Goal: Check status: Check status

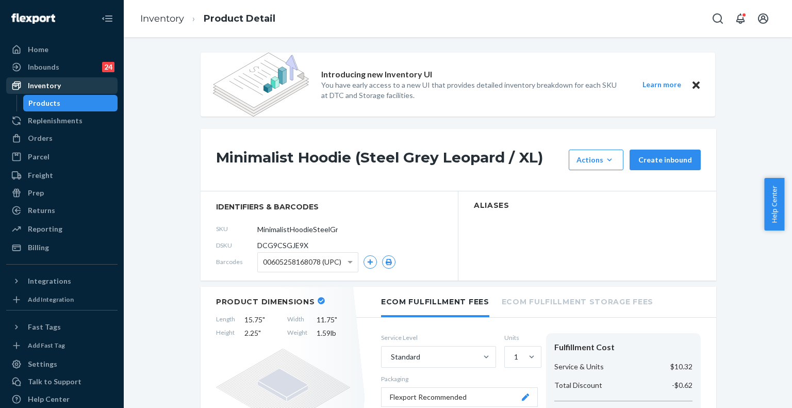
scroll to position [986, 0]
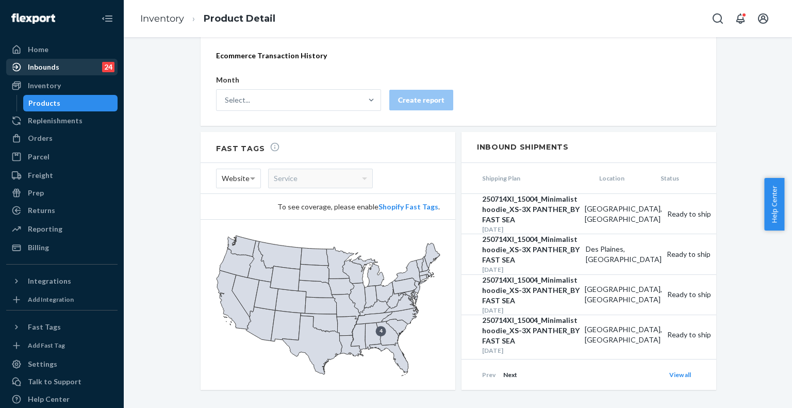
click at [58, 66] on div "Inbounds 24" at bounding box center [61, 67] width 109 height 14
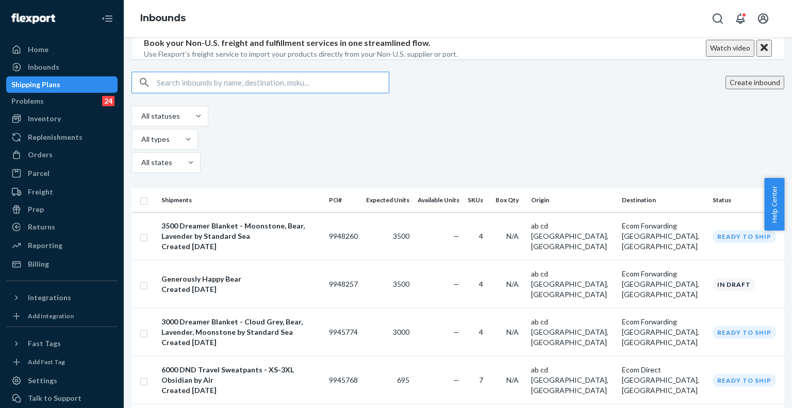
type input "250330GU"
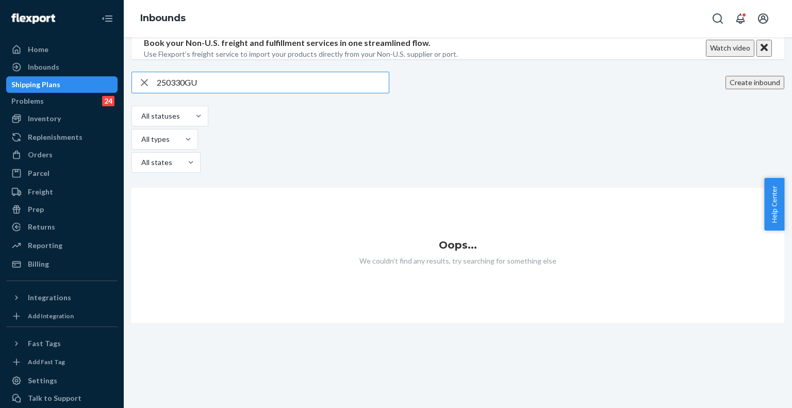
drag, startPoint x: 279, startPoint y: 144, endPoint x: 122, endPoint y: 138, distance: 156.9
click at [122, 138] on div "Home Inbounds Shipping Plans Problems 24 Inventory Products Replenishments Orde…" at bounding box center [396, 204] width 792 height 408
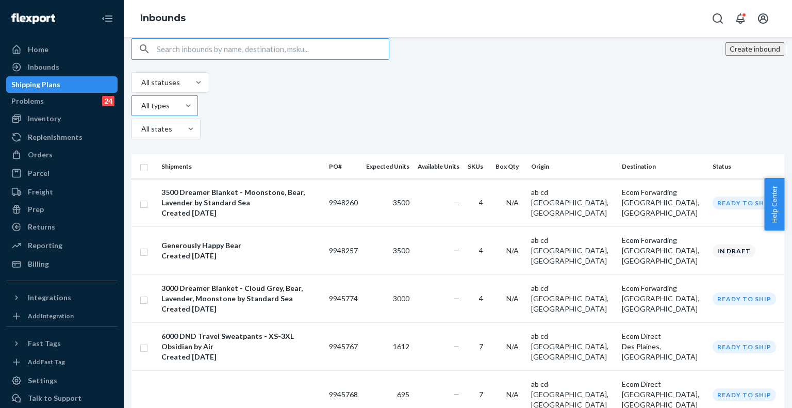
scroll to position [52, 0]
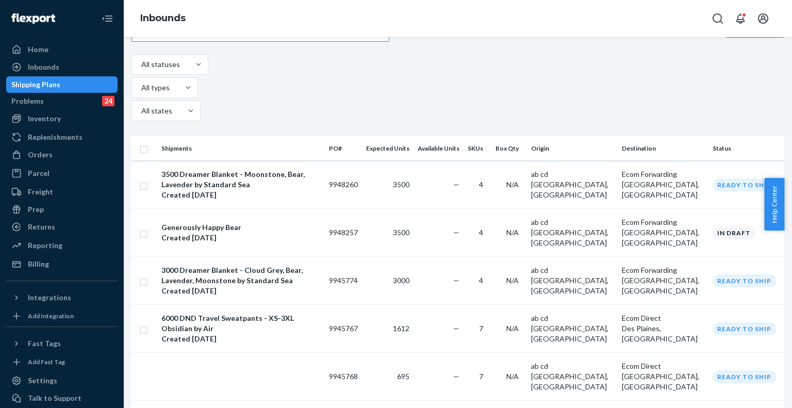
type input "robe"
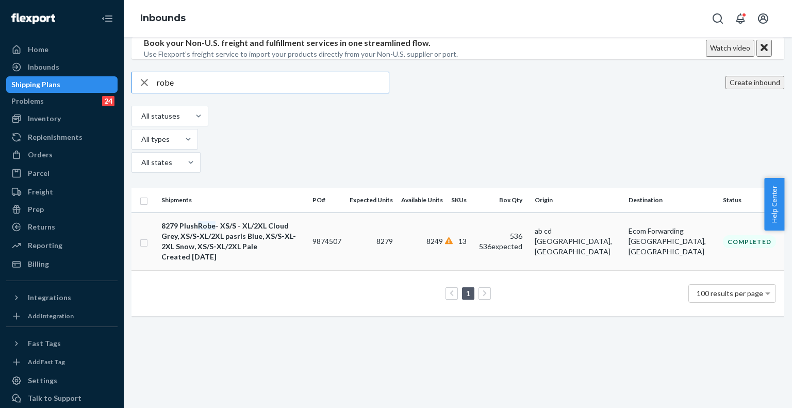
click at [270, 246] on div "8279 Plush Robe - XS/S - XL/2XL Cloud Grey, XS/S-XL/2XL pasris Blue, XS/S-XL-2X…" at bounding box center [232, 236] width 143 height 31
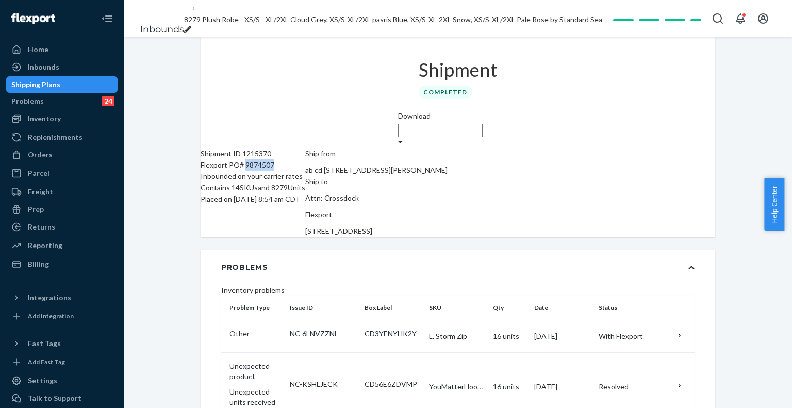
drag, startPoint x: 262, startPoint y: 150, endPoint x: 312, endPoint y: 146, distance: 49.7
click at [305, 159] on div "Flexport PO# 9874507" at bounding box center [253, 164] width 105 height 11
copy div "9874507"
click at [153, 4] on ol "Inbounds 8279 Plush Robe - XS/S - XL/2XL Cloud Grey, XS/S-XL/2XL pasris Blue, X…" at bounding box center [371, 19] width 479 height 52
click at [153, 24] on link "Inbounds" at bounding box center [162, 29] width 44 height 11
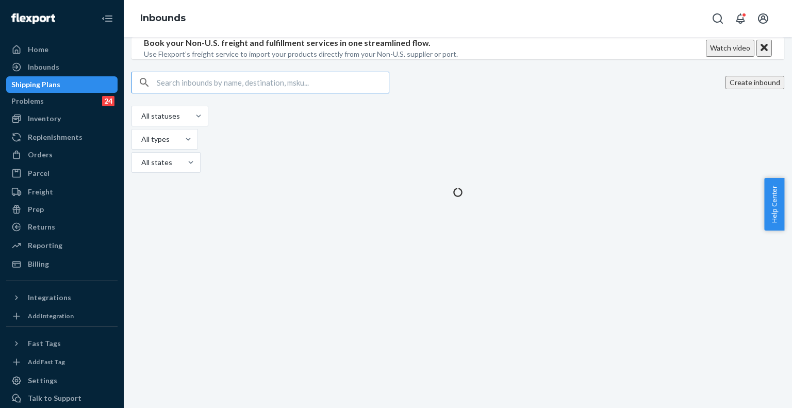
click at [295, 93] on input "text" at bounding box center [273, 82] width 232 height 21
type input "PJ Set"
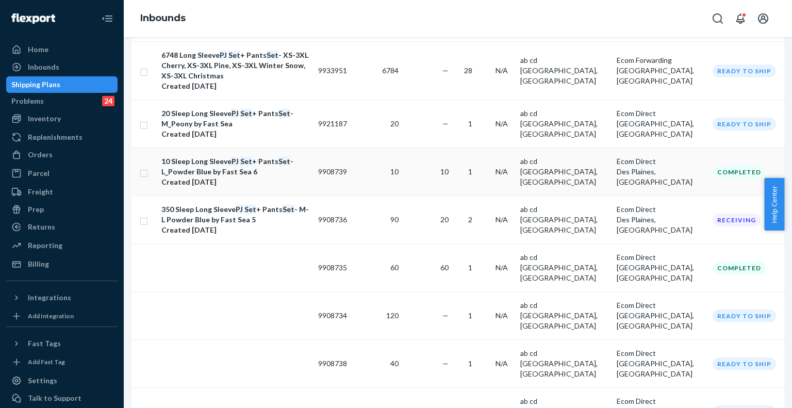
scroll to position [211, 0]
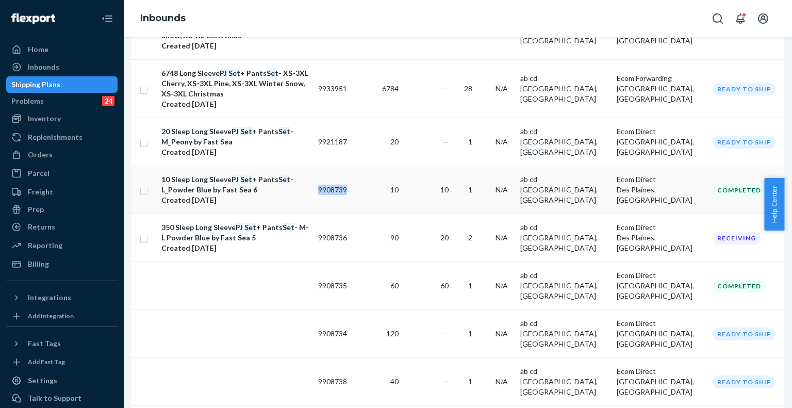
drag, startPoint x: 379, startPoint y: 195, endPoint x: 433, endPoint y: 194, distance: 54.7
click at [433, 194] on tr "10 Sleep Long Sleeve PJ Set + Pants Set - L_Powder Blue by Fast Sea 6 Created […" at bounding box center [458, 190] width 653 height 48
copy td "9908739"
drag, startPoint x: 371, startPoint y: 151, endPoint x: 439, endPoint y: 149, distance: 67.6
click at [439, 149] on tr "20 Sleep Long Sleeve PJ Set + Pants Set - M_Peony by Fast Sea Created [DATE] 99…" at bounding box center [458, 142] width 653 height 48
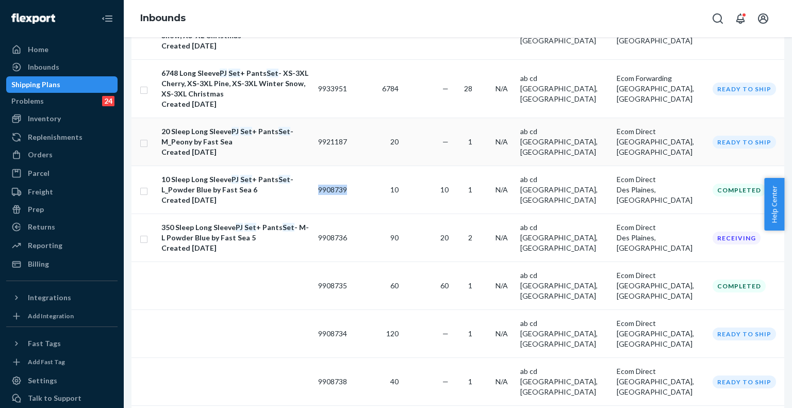
copy tr "9921187"
drag, startPoint x: 378, startPoint y: 241, endPoint x: 421, endPoint y: 243, distance: 42.9
click at [421, 243] on tr "350 Sleep Long Sleeve PJ Set + Pants Set - M-L Powder Blue by Fast Sea 5 Create…" at bounding box center [458, 238] width 653 height 48
copy td "9908736"
drag, startPoint x: 378, startPoint y: 295, endPoint x: 421, endPoint y: 291, distance: 43.5
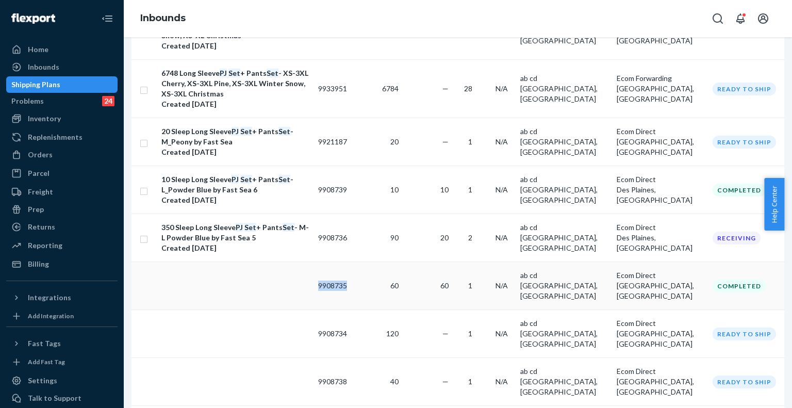
click at [421, 291] on tr "9908735 60 60 1 N/A ab cd [GEOGRAPHIC_DATA], [GEOGRAPHIC_DATA] Ecom Direct [GEO…" at bounding box center [458, 286] width 653 height 48
copy td "9908735"
drag, startPoint x: 378, startPoint y: 336, endPoint x: 422, endPoint y: 336, distance: 44.4
click at [422, 336] on tr "9908734 120 — 1 N/A ab cd [GEOGRAPHIC_DATA], [GEOGRAPHIC_DATA] Ecom Direct [GEO…" at bounding box center [458, 334] width 653 height 48
copy td "9908734"
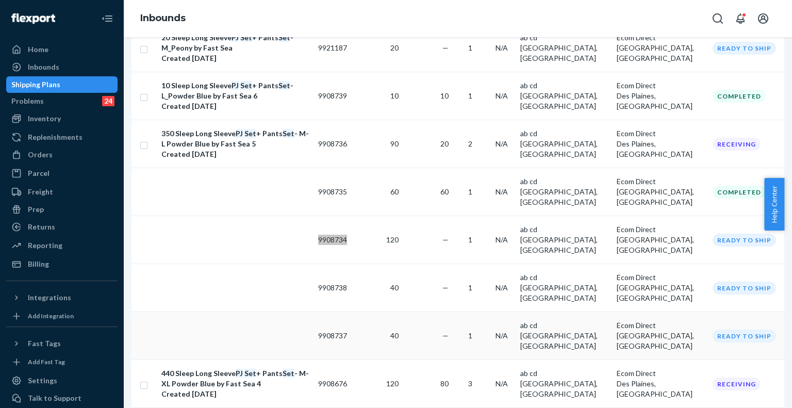
scroll to position [366, 0]
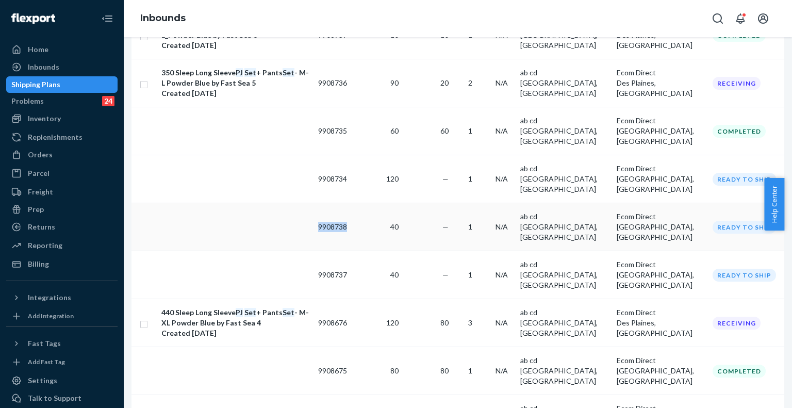
drag, startPoint x: 374, startPoint y: 220, endPoint x: 422, endPoint y: 217, distance: 48.0
click at [422, 217] on tr "9908738 40 — 1 N/A ab cd [GEOGRAPHIC_DATA], [GEOGRAPHIC_DATA] Ecom Direct [GEOG…" at bounding box center [458, 227] width 653 height 48
copy tr "9908738"
drag, startPoint x: 379, startPoint y: 252, endPoint x: 423, endPoint y: 250, distance: 44.4
click at [422, 251] on tr "9908737 40 — 1 N/A ab cd [GEOGRAPHIC_DATA], [GEOGRAPHIC_DATA] Ecom Direct [GEOG…" at bounding box center [458, 275] width 653 height 48
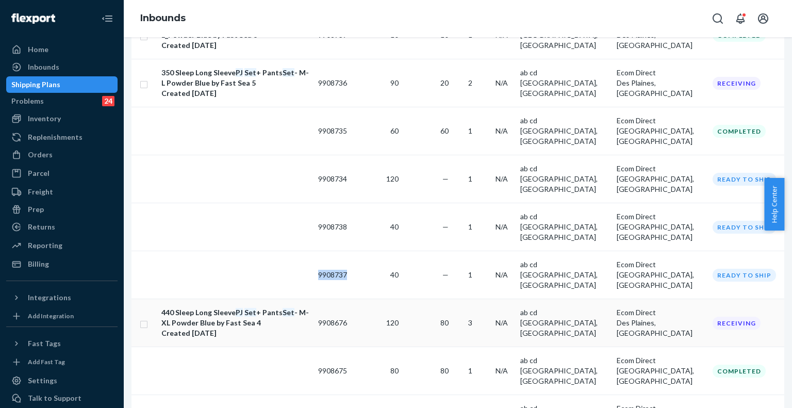
copy td "9908737"
drag, startPoint x: 394, startPoint y: 300, endPoint x: 436, endPoint y: 300, distance: 41.8
click at [435, 300] on tr "440 Sleep Long Sleeve PJ Set + Pants Set - M-XL Powder Blue by Fast Sea 4 Creat…" at bounding box center [458, 323] width 653 height 48
copy td "9908676"
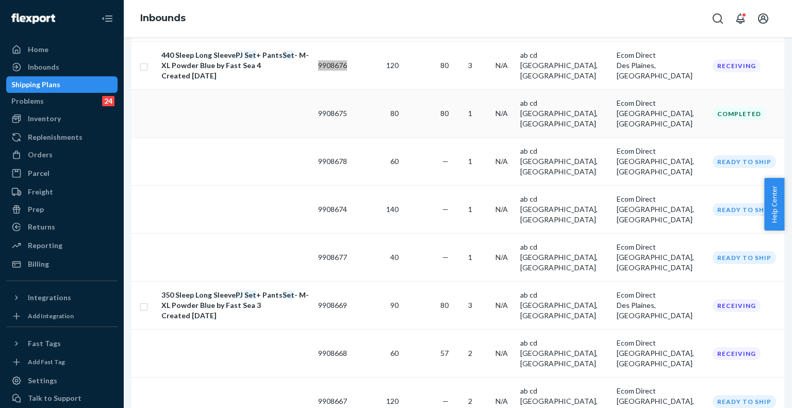
scroll to position [624, 0]
drag, startPoint x: 371, startPoint y: 91, endPoint x: 419, endPoint y: 89, distance: 48.0
click at [419, 89] on tr "9908675 80 80 1 N/A ab cd [GEOGRAPHIC_DATA], [GEOGRAPHIC_DATA] Ecom Direct [GEO…" at bounding box center [458, 113] width 653 height 48
copy tr "9908675"
drag, startPoint x: 373, startPoint y: 132, endPoint x: 455, endPoint y: 130, distance: 82.0
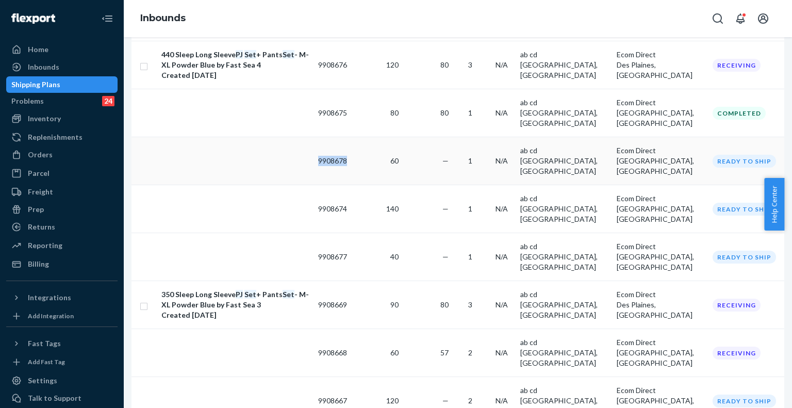
click at [455, 137] on tr "9908678 60 — 1 N/A ab cd [GEOGRAPHIC_DATA], [GEOGRAPHIC_DATA] Ecom Direct [GEOG…" at bounding box center [458, 161] width 653 height 48
drag, startPoint x: 391, startPoint y: 169, endPoint x: 422, endPoint y: 170, distance: 31.0
click at [422, 185] on tr "9908674 140 — 1 N/A ab cd [GEOGRAPHIC_DATA], [GEOGRAPHIC_DATA] Ecom Direct [GEO…" at bounding box center [458, 209] width 653 height 48
drag, startPoint x: 375, startPoint y: 206, endPoint x: 438, endPoint y: 211, distance: 62.6
click at [438, 233] on tr "9908677 40 — 1 N/A ab cd [GEOGRAPHIC_DATA], [GEOGRAPHIC_DATA] Ecom Direct [GEOG…" at bounding box center [458, 257] width 653 height 48
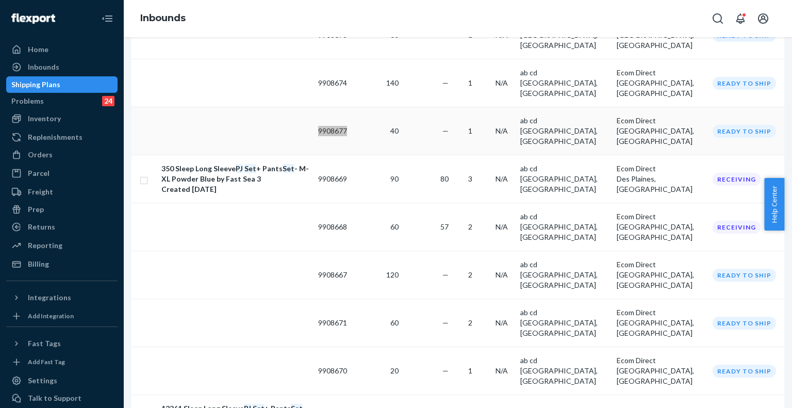
scroll to position [727, 0]
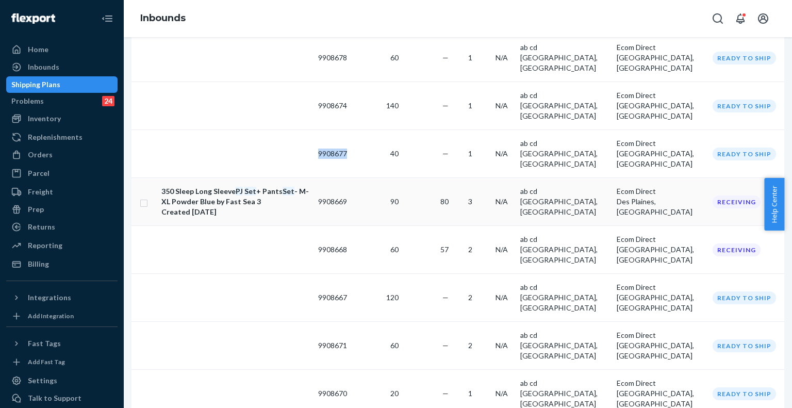
drag, startPoint x: 375, startPoint y: 150, endPoint x: 416, endPoint y: 151, distance: 40.2
click at [416, 178] on tr "350 Sleep Long Sleeve PJ Set + Pants Set - M-XL Powder Blue by Fast Sea 3 Creat…" at bounding box center [458, 202] width 653 height 48
click at [543, 14] on div "Inbounds" at bounding box center [458, 18] width 668 height 37
drag, startPoint x: 380, startPoint y: 150, endPoint x: 421, endPoint y: 149, distance: 41.3
click at [421, 178] on tr "350 Sleep Long Sleeve PJ Set + Pants Set - M-XL Powder Blue by Fast Sea 3 Creat…" at bounding box center [458, 202] width 653 height 48
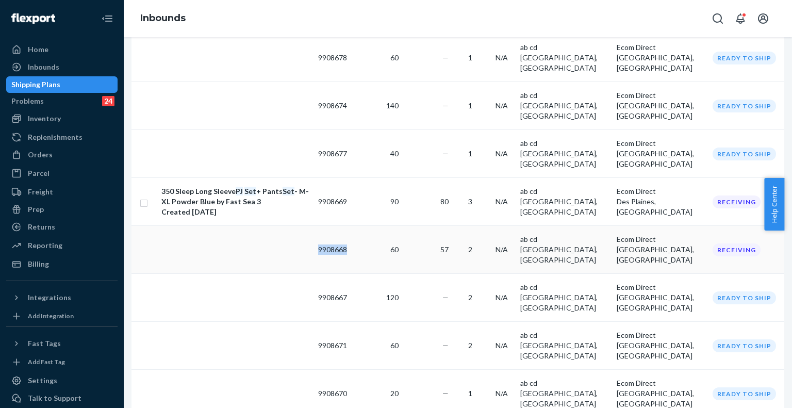
drag, startPoint x: 378, startPoint y: 200, endPoint x: 425, endPoint y: 198, distance: 47.0
click at [425, 226] on tr "9908668 60 57 2 N/A ab cd [GEOGRAPHIC_DATA], [GEOGRAPHIC_DATA] Ecom Direct [GEO…" at bounding box center [458, 250] width 653 height 48
drag, startPoint x: 376, startPoint y: 241, endPoint x: 425, endPoint y: 239, distance: 49.0
click at [425, 274] on tr "9908667 120 — 2 N/A ab cd [GEOGRAPHIC_DATA], [GEOGRAPHIC_DATA] Ecom Direct [GEO…" at bounding box center [458, 298] width 653 height 48
drag, startPoint x: 382, startPoint y: 278, endPoint x: 425, endPoint y: 278, distance: 43.3
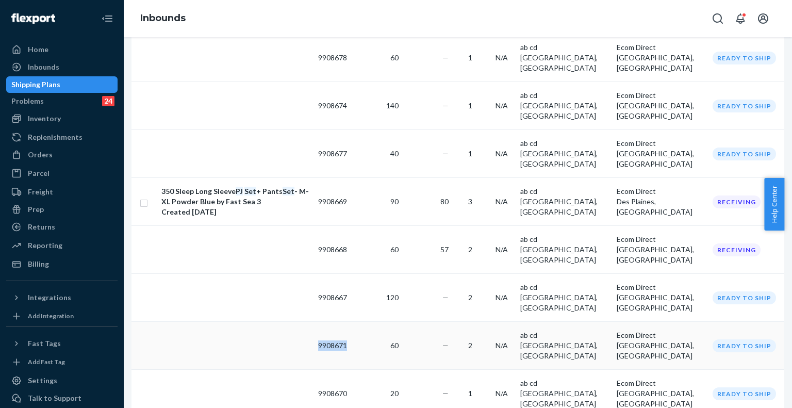
click at [425, 322] on tr "9908671 60 — 2 N/A ab cd [GEOGRAPHIC_DATA], [GEOGRAPHIC_DATA] Ecom Direct [GEOG…" at bounding box center [458, 346] width 653 height 48
drag, startPoint x: 384, startPoint y: 316, endPoint x: 411, endPoint y: 316, distance: 26.8
click at [351, 370] on td "9908670" at bounding box center [332, 394] width 37 height 48
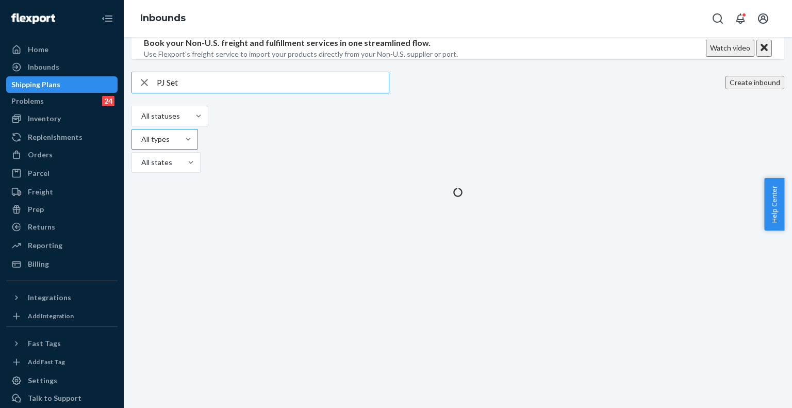
type input "PJ Set"
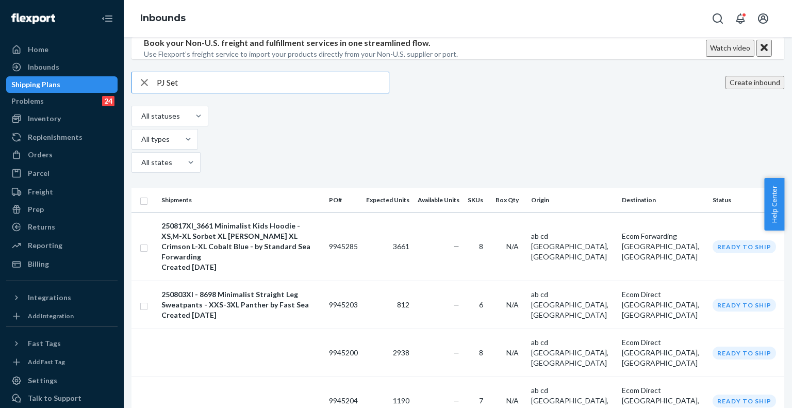
click at [239, 93] on input "PJ Set" at bounding box center [273, 82] width 232 height 21
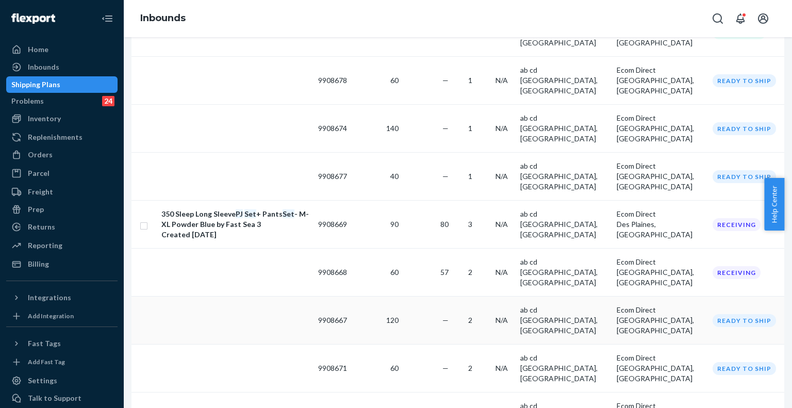
scroll to position [722, 0]
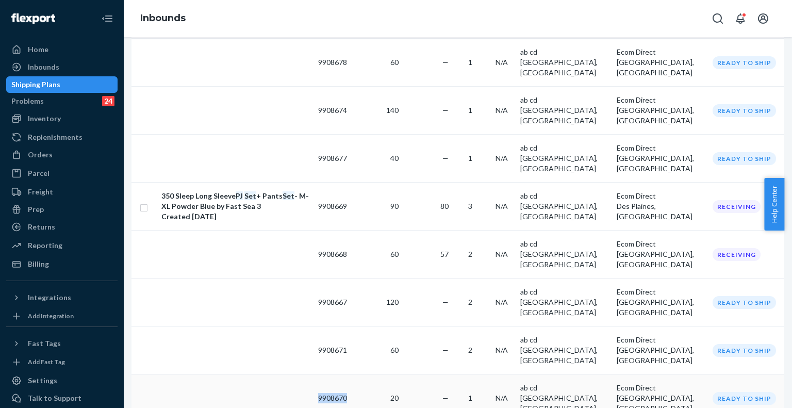
drag, startPoint x: 372, startPoint y: 323, endPoint x: 430, endPoint y: 320, distance: 57.3
click at [430, 374] on tr "9908670 20 — 1 N/A ab cd [GEOGRAPHIC_DATA], [GEOGRAPHIC_DATA] Ecom Direct [GEOG…" at bounding box center [458, 398] width 653 height 48
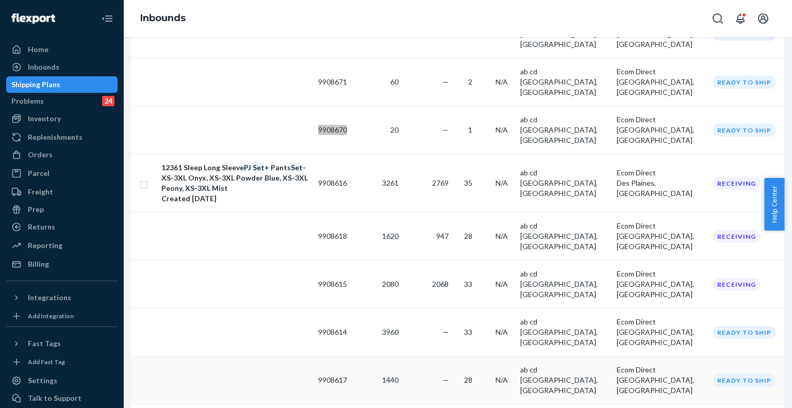
scroll to position [985, 0]
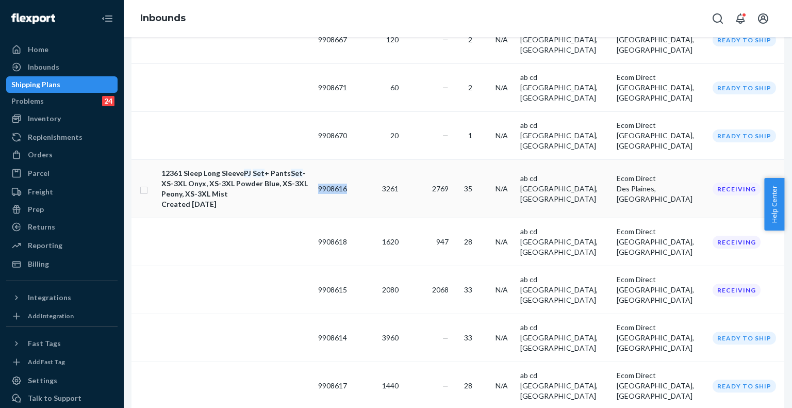
drag, startPoint x: 378, startPoint y: 103, endPoint x: 422, endPoint y: 103, distance: 44.9
click at [422, 160] on tr "12361 Sleep Long Sleeve PJ Set + Pants Set - XS-3XL Onyx, XS-3XL Powder Blue, X…" at bounding box center [458, 189] width 653 height 58
drag, startPoint x: 381, startPoint y: 147, endPoint x: 422, endPoint y: 146, distance: 40.8
click at [422, 218] on tr "9908618 1620 947 28 N/A ab cd [GEOGRAPHIC_DATA], [GEOGRAPHIC_DATA] Ecom Direct …" at bounding box center [458, 242] width 653 height 48
drag, startPoint x: 382, startPoint y: 188, endPoint x: 426, endPoint y: 191, distance: 43.4
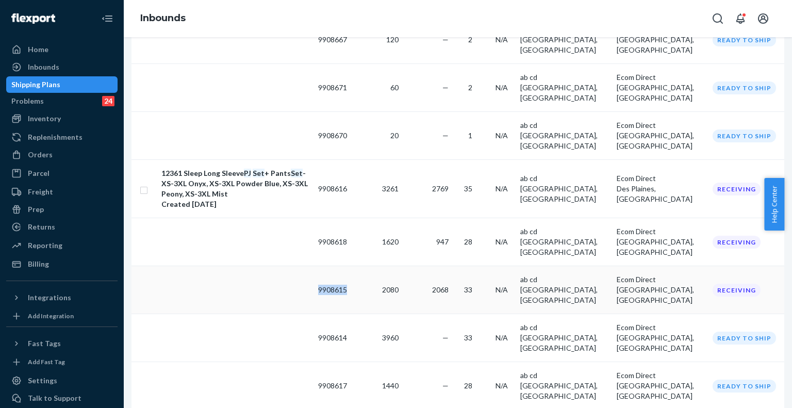
click at [426, 266] on tr "9908615 2080 2068 33 N/A ab cd [GEOGRAPHIC_DATA], [GEOGRAPHIC_DATA] Ecom Direct…" at bounding box center [458, 290] width 653 height 48
drag, startPoint x: 379, startPoint y: 232, endPoint x: 424, endPoint y: 233, distance: 44.9
click at [424, 314] on tr "9908614 3960 — 33 N/A ab cd [GEOGRAPHIC_DATA], [GEOGRAPHIC_DATA] Ecom Direct [G…" at bounding box center [458, 338] width 653 height 48
drag, startPoint x: 378, startPoint y: 274, endPoint x: 415, endPoint y: 272, distance: 37.2
click at [415, 362] on tr "9908617 1440 — 28 N/A ab cd [GEOGRAPHIC_DATA], [GEOGRAPHIC_DATA] Ecom Direct [G…" at bounding box center [458, 386] width 653 height 48
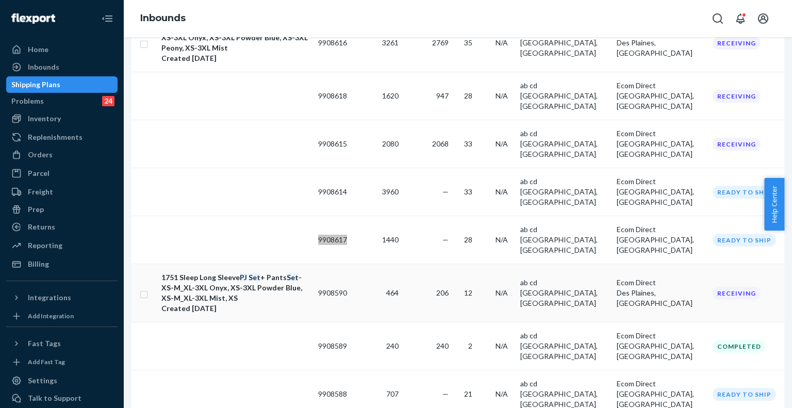
scroll to position [1139, 0]
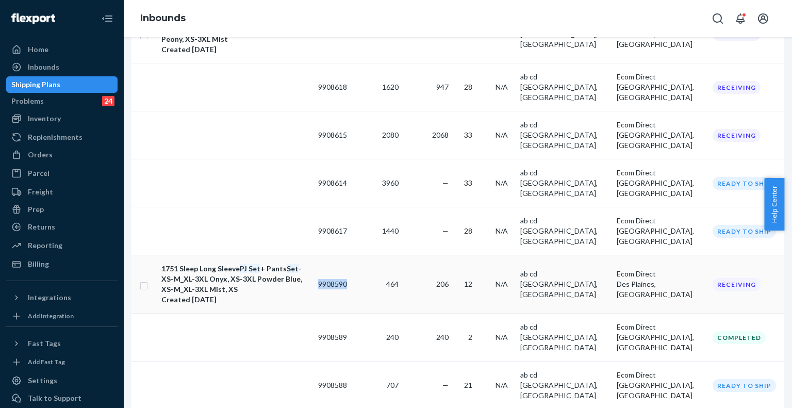
drag, startPoint x: 382, startPoint y: 158, endPoint x: 420, endPoint y: 162, distance: 38.4
click at [420, 255] on tr "1751 Sleep Long Sleeve PJ Set + Pants Set - XS-M_XL-3XL Onyx, XS-3XL Powder Blu…" at bounding box center [458, 284] width 653 height 58
drag, startPoint x: 381, startPoint y: 208, endPoint x: 415, endPoint y: 208, distance: 33.5
click at [351, 314] on td "9908589" at bounding box center [332, 338] width 37 height 48
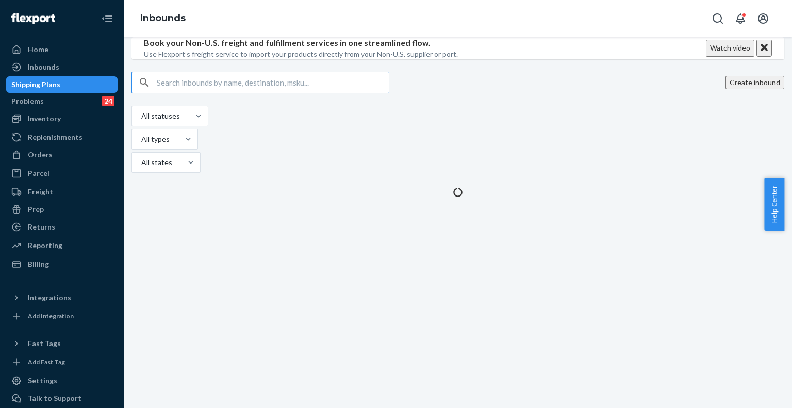
click at [190, 93] on input "text" at bounding box center [273, 82] width 232 height 21
type input "PJ"
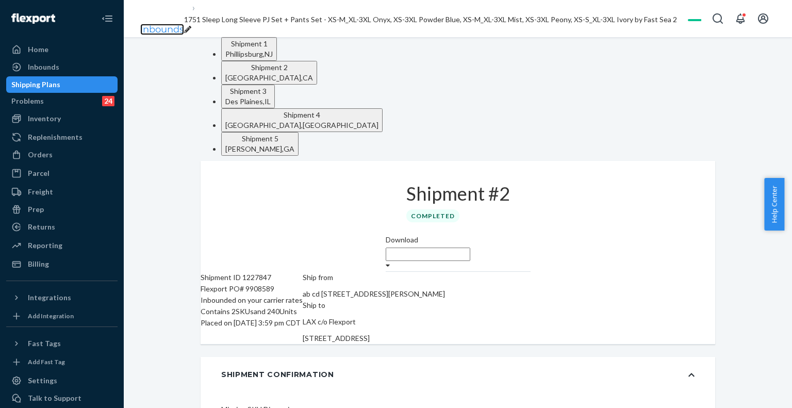
click at [162, 24] on link "Inbounds" at bounding box center [162, 29] width 44 height 11
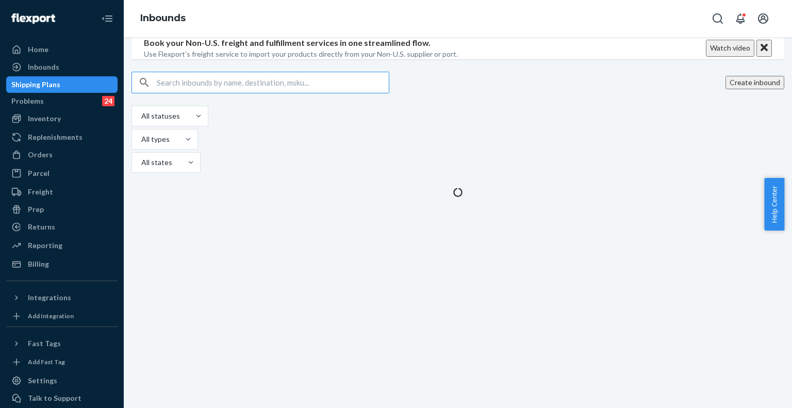
click at [270, 93] on input "text" at bounding box center [273, 82] width 232 height 21
type input "PJ Set"
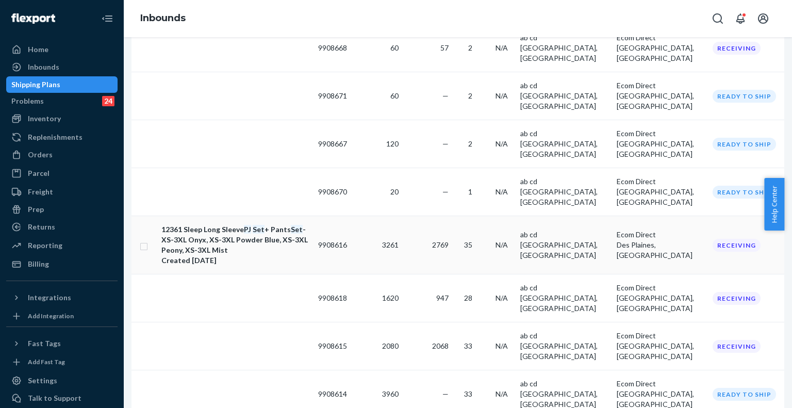
scroll to position [1139, 0]
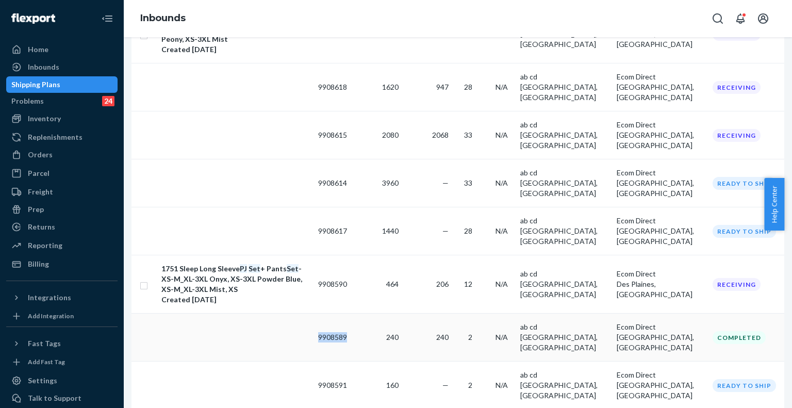
drag, startPoint x: 379, startPoint y: 208, endPoint x: 415, endPoint y: 211, distance: 36.2
click at [415, 314] on tr "9908589 240 240 2 N/A ab cd [GEOGRAPHIC_DATA], [GEOGRAPHIC_DATA] Ecom Direct [G…" at bounding box center [458, 338] width 653 height 48
drag, startPoint x: 380, startPoint y: 255, endPoint x: 417, endPoint y: 254, distance: 37.2
click at [417, 362] on tr "9908591 160 — 2 N/A ab cd [GEOGRAPHIC_DATA], [GEOGRAPHIC_DATA] Ecom Direct [GEO…" at bounding box center [458, 386] width 653 height 48
drag, startPoint x: 374, startPoint y: 292, endPoint x: 426, endPoint y: 292, distance: 51.6
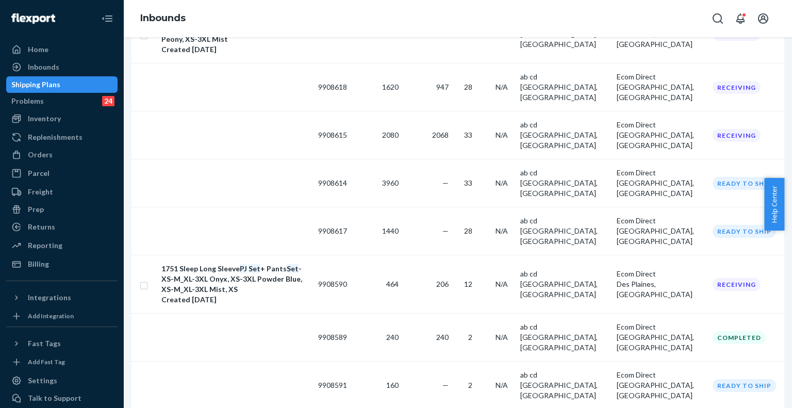
drag, startPoint x: 381, startPoint y: 325, endPoint x: 418, endPoint y: 325, distance: 37.1
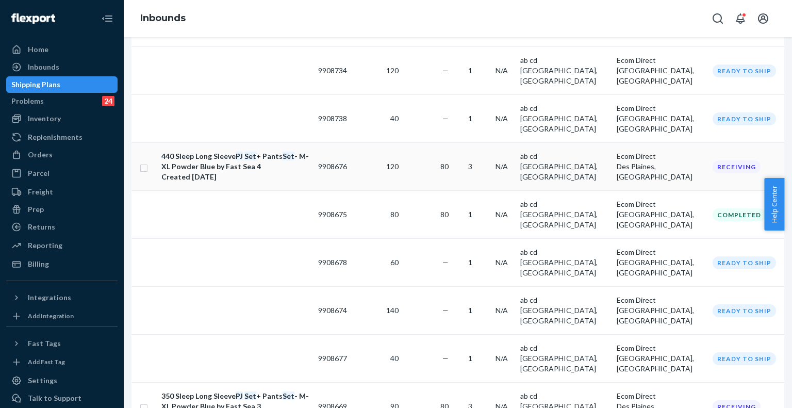
scroll to position [520, 0]
